Goal: Check status: Check status

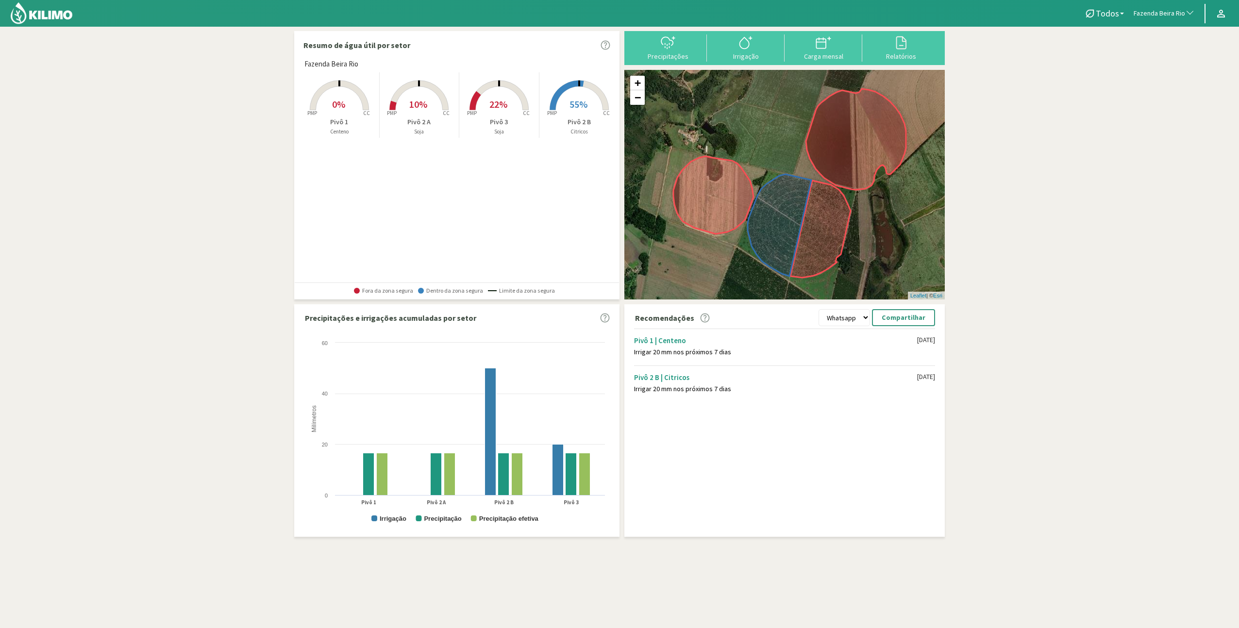
click at [578, 93] on rect at bounding box center [579, 111] width 78 height 78
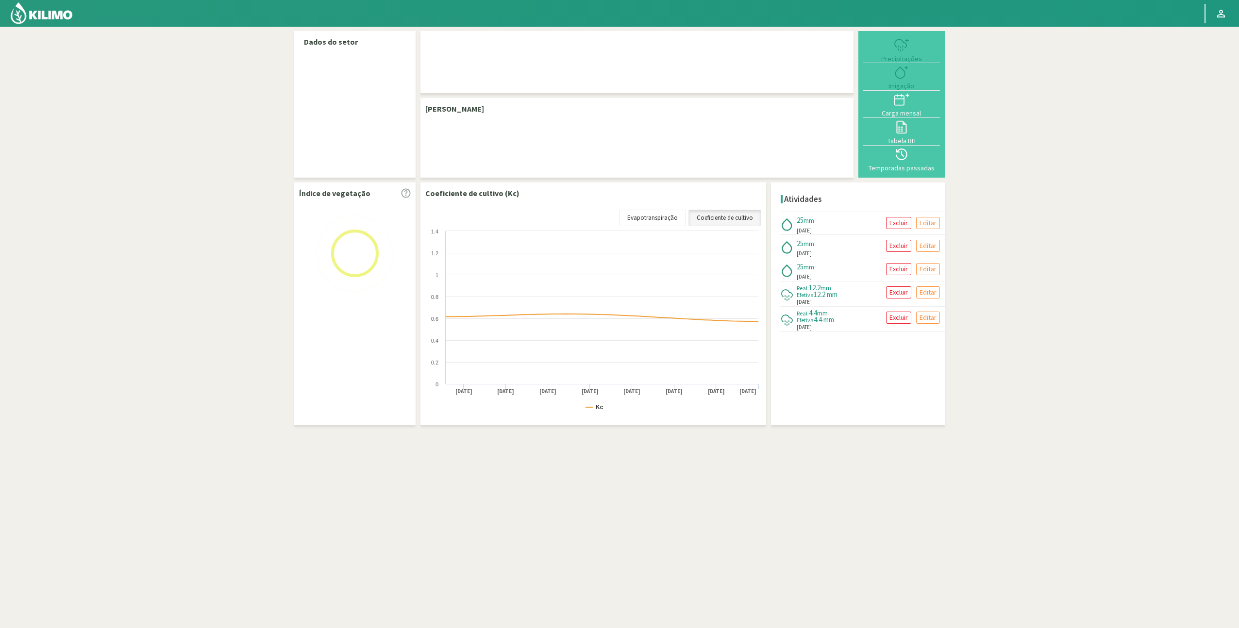
select select "97: Object"
select select "2: Object"
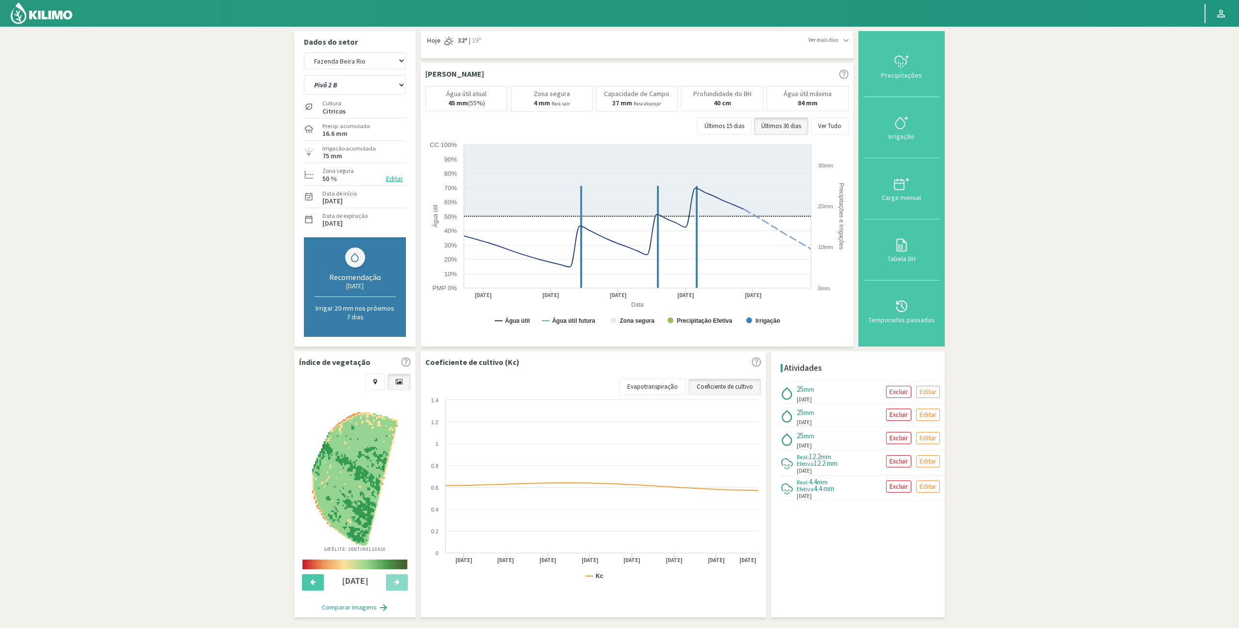
click at [46, 11] on img at bounding box center [42, 12] width 64 height 23
